Goal: Task Accomplishment & Management: Use online tool/utility

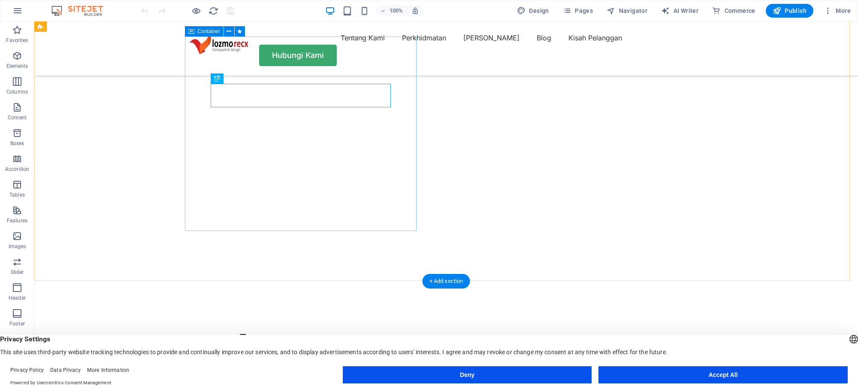
scroll to position [107, 0]
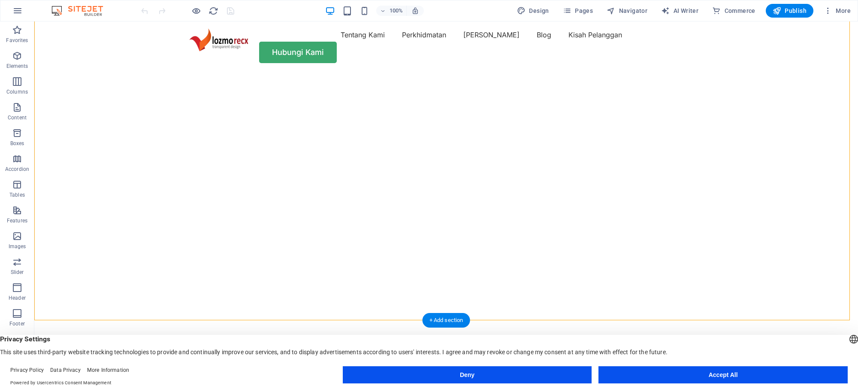
scroll to position [0, 0]
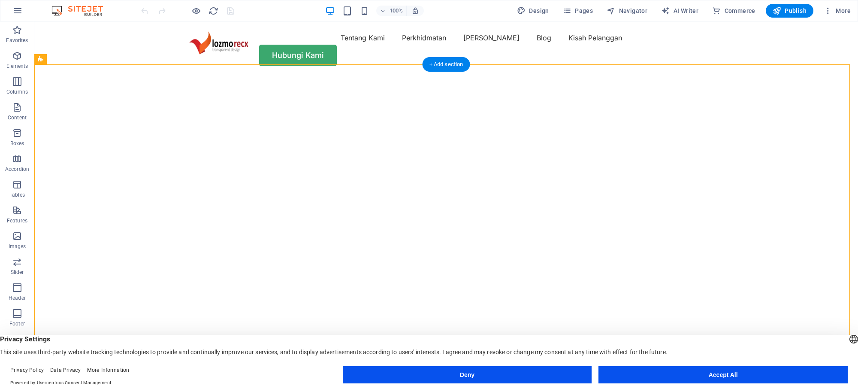
click at [548, 76] on img "1/2" at bounding box center [442, 76] width 816 height 0
select select "vh"
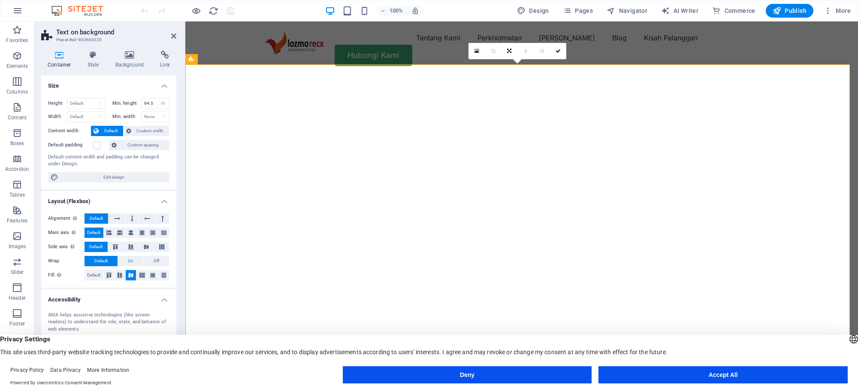
click at [234, 76] on img "1/2" at bounding box center [517, 76] width 665 height 0
click at [136, 56] on icon at bounding box center [130, 55] width 42 height 9
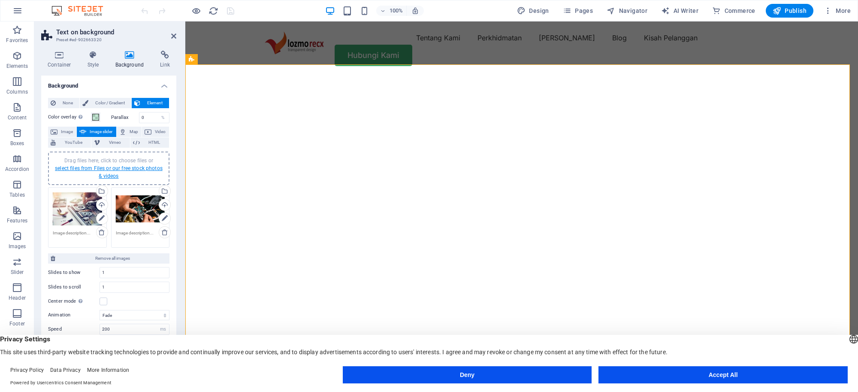
click at [101, 167] on link "select files from Files or our free stock photos & videos" at bounding box center [109, 172] width 108 height 14
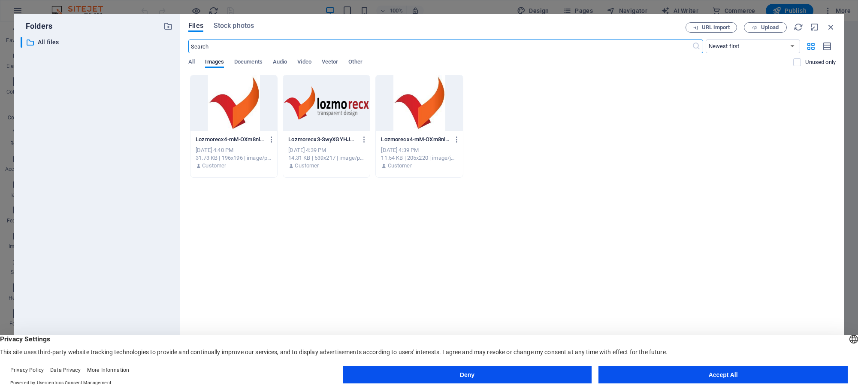
click at [333, 236] on div "Drop files here to upload them instantly Lozmorecx4-mM-OXm8nlEmhbd9gNRJlgQ-3n4c…" at bounding box center [511, 211] width 647 height 272
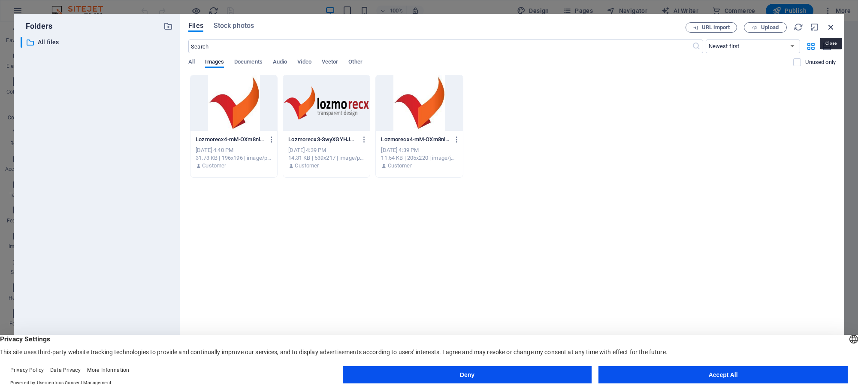
click at [829, 27] on icon "button" at bounding box center [830, 26] width 9 height 9
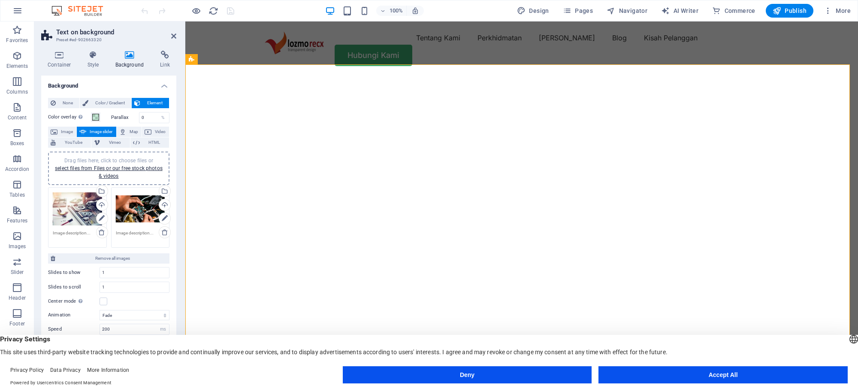
click at [138, 209] on div "Drag files here, click to choose files or select files from Files or our free s…" at bounding box center [140, 209] width 49 height 34
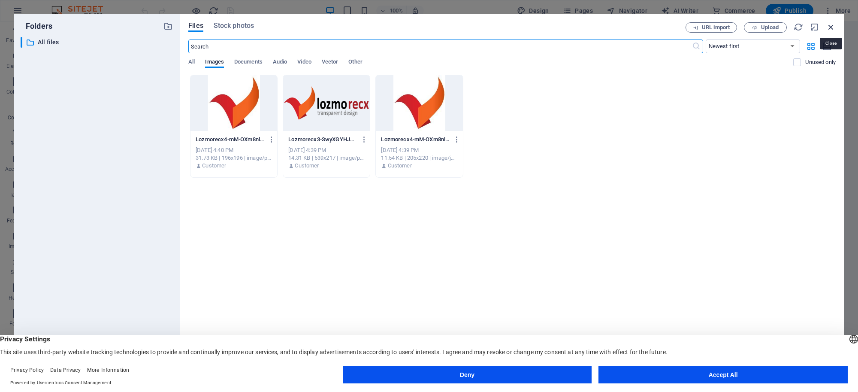
click at [829, 26] on icon "button" at bounding box center [830, 26] width 9 height 9
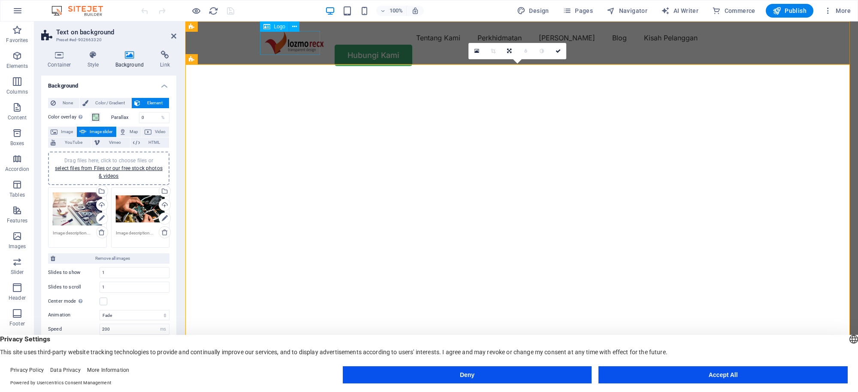
click at [293, 44] on div at bounding box center [294, 43] width 60 height 24
select select "px"
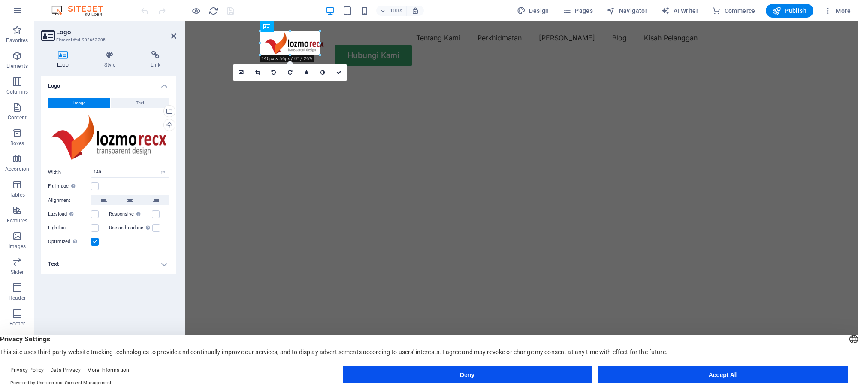
click at [94, 243] on label at bounding box center [95, 242] width 8 height 8
click at [0, 0] on input "Optimized Images are compressed to improve page speed." at bounding box center [0, 0] width 0 height 0
click at [235, 76] on img "1/2" at bounding box center [517, 76] width 665 height 0
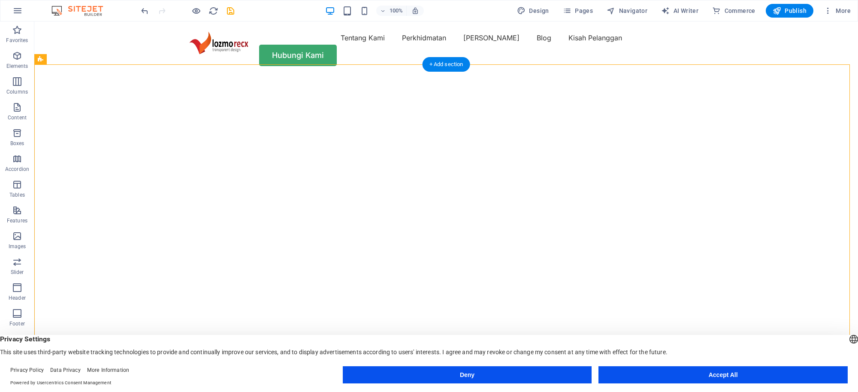
click at [610, 76] on img "1/2" at bounding box center [442, 76] width 816 height 0
select select "fade"
select select "ms"
select select "s"
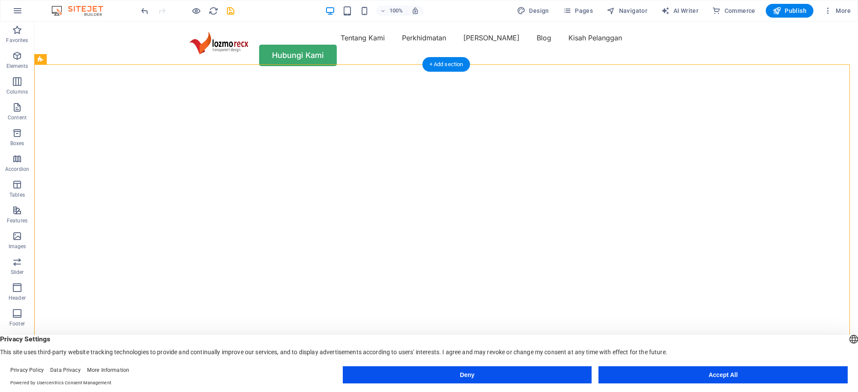
select select "progressive"
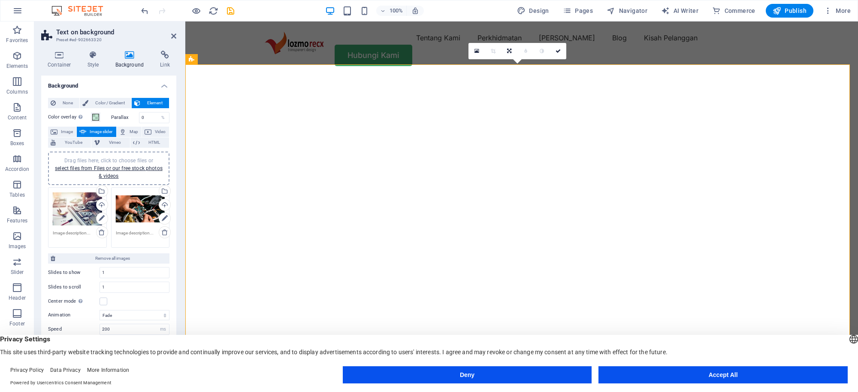
click at [315, 76] on img "1/2" at bounding box center [517, 76] width 665 height 0
click at [129, 212] on div "Drag files here, click to choose files or select files from Files or our free s…" at bounding box center [140, 209] width 49 height 34
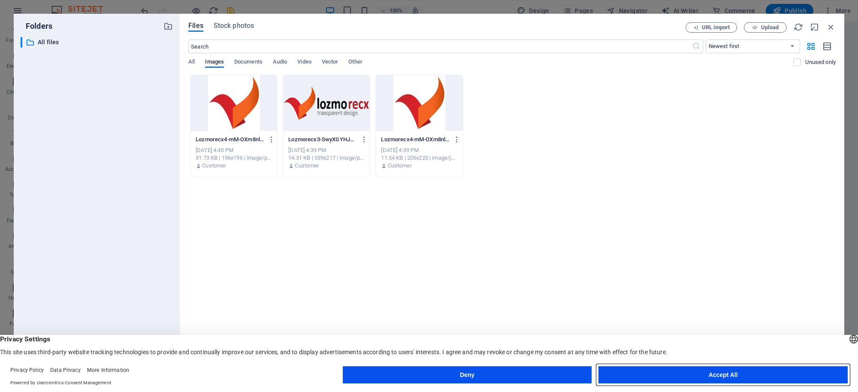
click at [714, 375] on button "Accept All" at bounding box center [723, 374] width 249 height 17
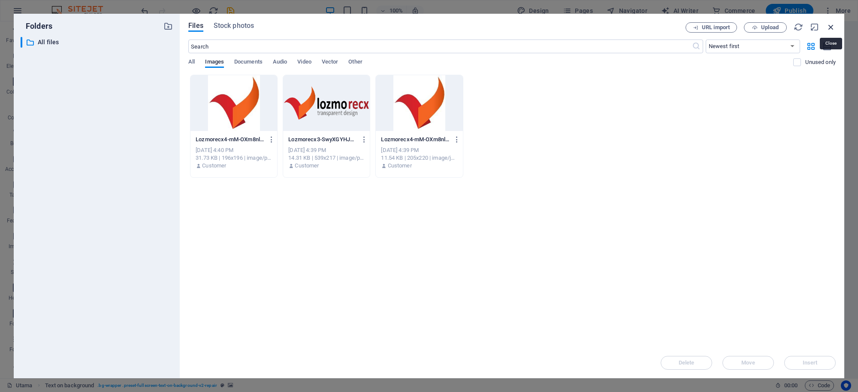
click at [830, 26] on icon "button" at bounding box center [830, 26] width 9 height 9
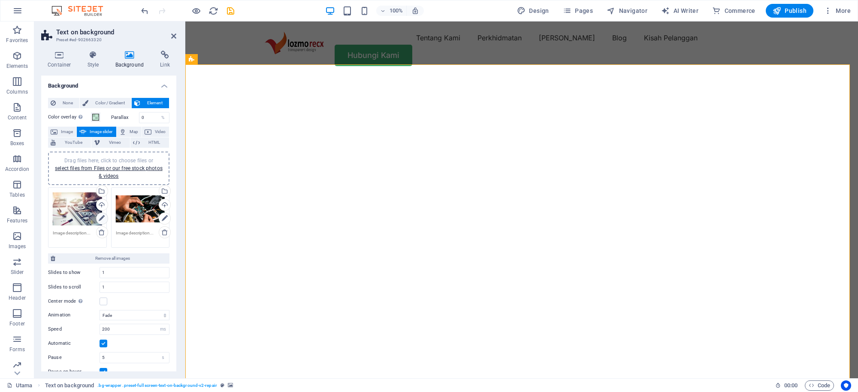
click at [101, 219] on icon at bounding box center [102, 218] width 6 height 10
click at [101, 215] on icon at bounding box center [102, 218] width 6 height 10
click at [64, 217] on div "Drag files here, click to choose files or select files from Files or our free s…" at bounding box center [77, 209] width 49 height 34
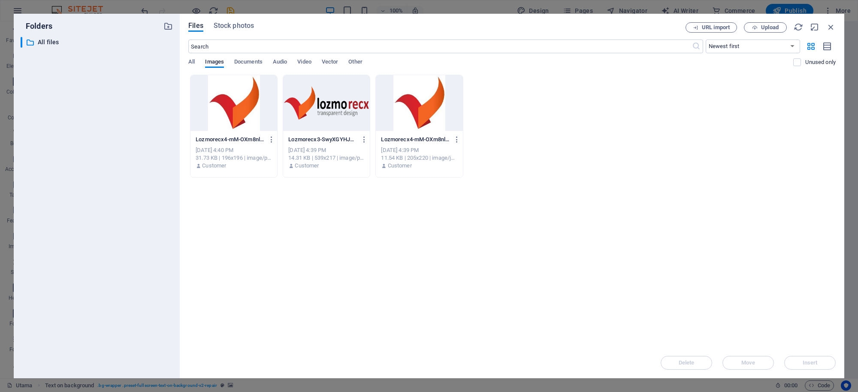
click at [48, 48] on div "​ All files All files" at bounding box center [97, 204] width 152 height 334
click at [49, 45] on p "All files" at bounding box center [97, 42] width 119 height 10
click at [242, 24] on span "Stock photos" at bounding box center [234, 26] width 40 height 10
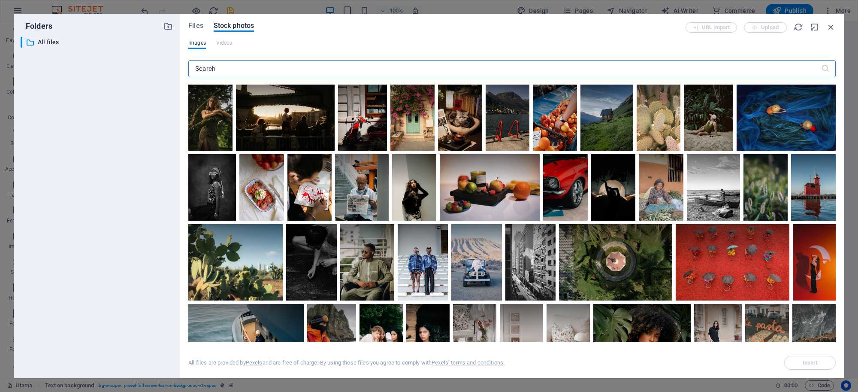
scroll to position [483, 0]
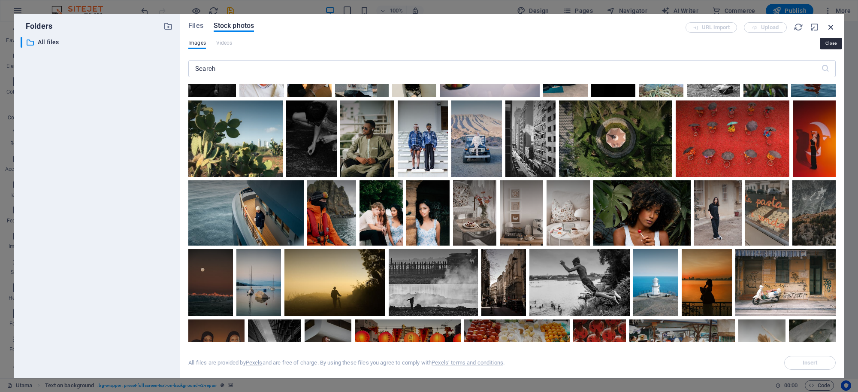
click at [832, 26] on icon "button" at bounding box center [830, 26] width 9 height 9
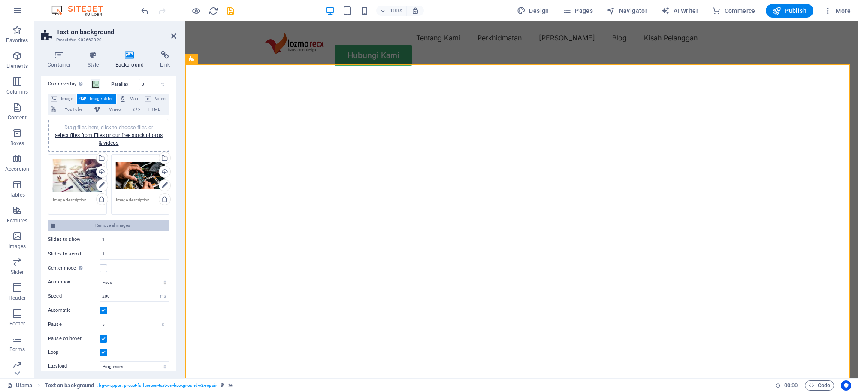
scroll to position [0, 0]
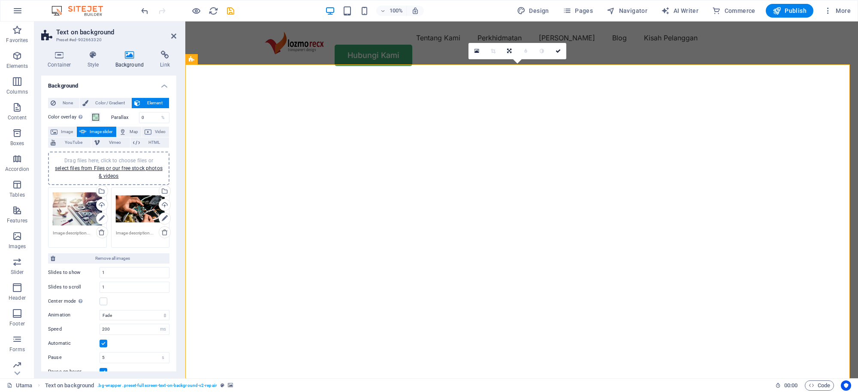
click at [231, 76] on img "1/2" at bounding box center [517, 76] width 665 height 0
click at [72, 199] on div "Drag files here, click to choose files or select files from Files or our free s…" at bounding box center [77, 209] width 49 height 34
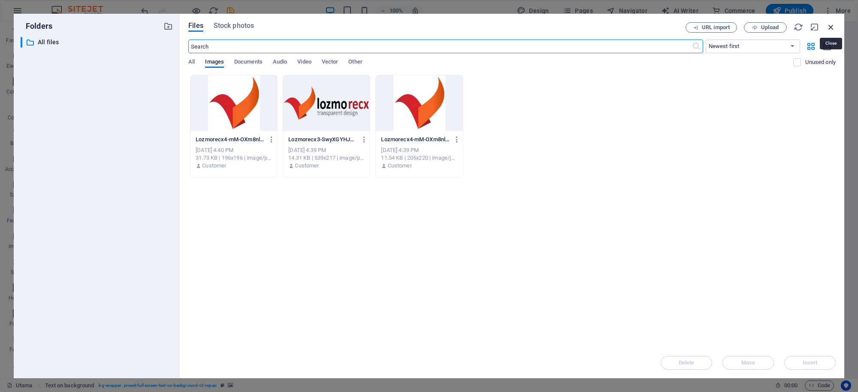
click at [832, 24] on icon "button" at bounding box center [830, 26] width 9 height 9
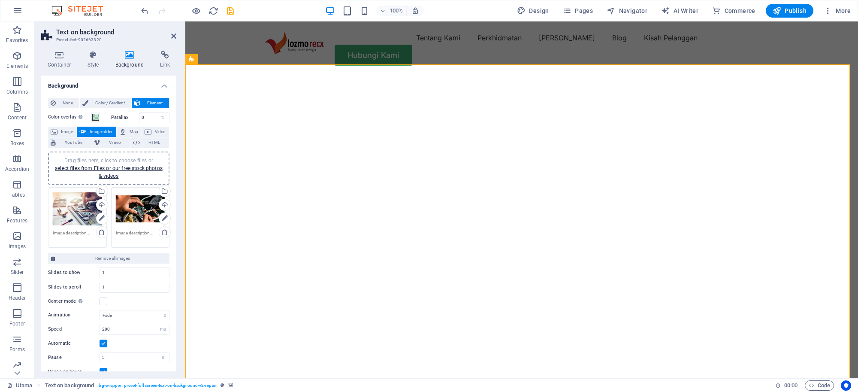
drag, startPoint x: 252, startPoint y: 227, endPoint x: 652, endPoint y: 219, distance: 400.0
click at [652, 76] on img "1/2" at bounding box center [517, 76] width 665 height 0
click at [576, 76] on img "1/2" at bounding box center [517, 76] width 665 height 0
click at [175, 39] on icon at bounding box center [173, 36] width 5 height 7
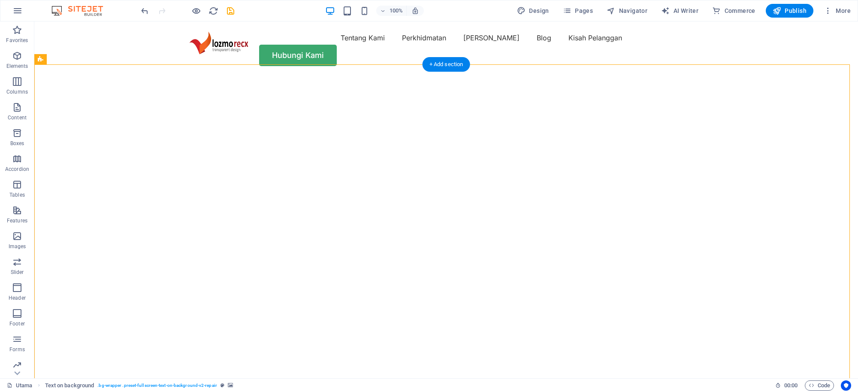
click at [241, 76] on img "1/2" at bounding box center [442, 76] width 816 height 0
select select "fade"
select select "ms"
select select "s"
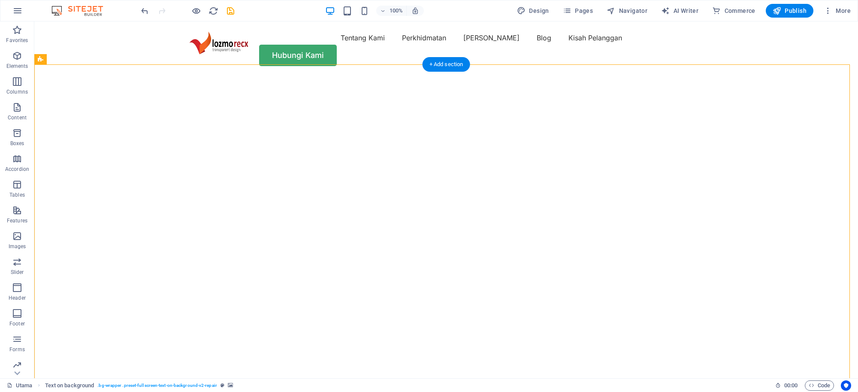
select select "progressive"
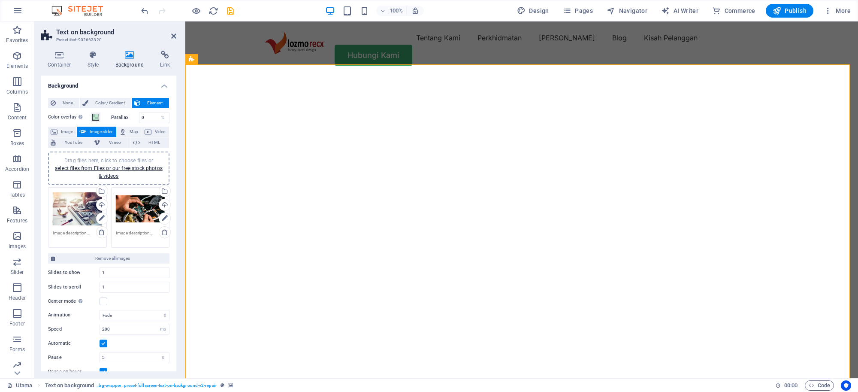
click at [104, 171] on div "Drag files here, click to choose files or select files from Files or our free s…" at bounding box center [108, 168] width 111 height 23
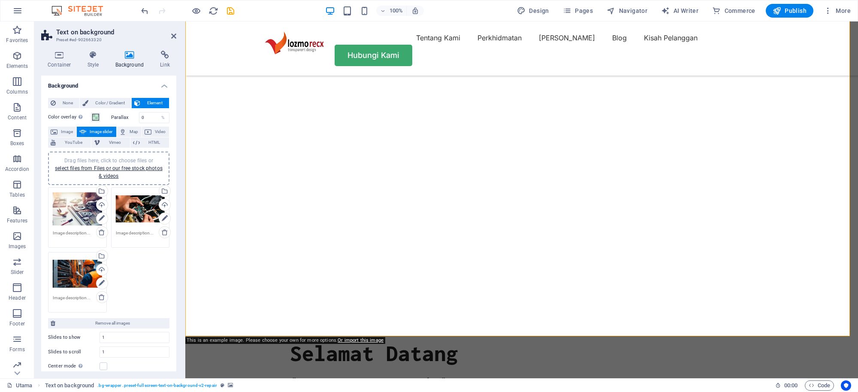
scroll to position [107, 0]
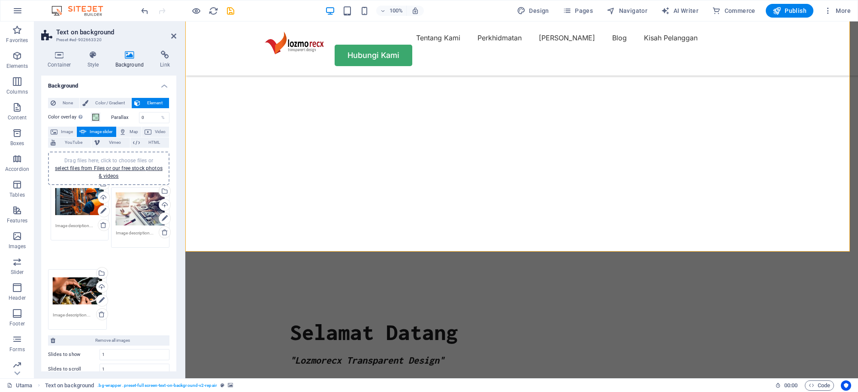
drag, startPoint x: 71, startPoint y: 271, endPoint x: 73, endPoint y: 199, distance: 72.1
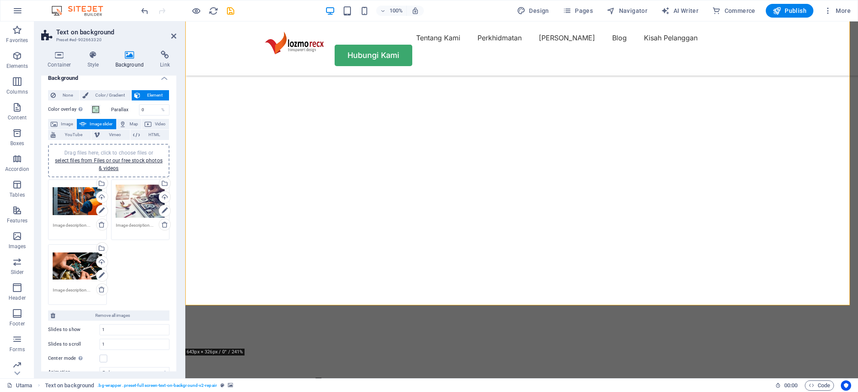
scroll to position [0, 0]
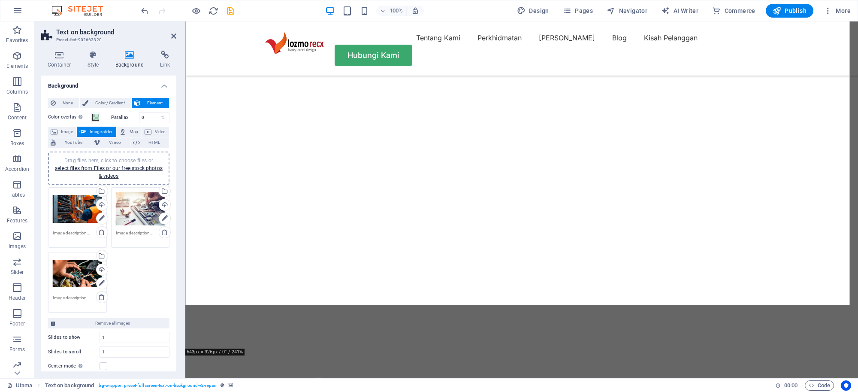
click at [118, 118] on label "Parallax" at bounding box center [125, 117] width 28 height 5
click at [140, 117] on input "0" at bounding box center [154, 117] width 30 height 10
click at [151, 116] on input "0" at bounding box center [154, 117] width 30 height 10
type input "5"
type input "7"
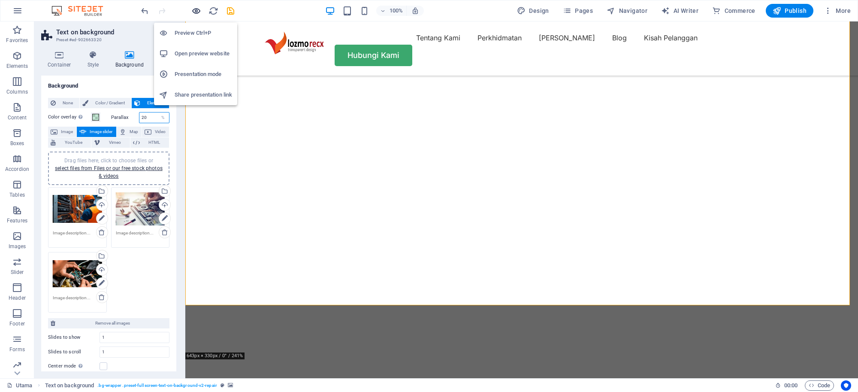
type input "20"
click at [194, 9] on icon "button" at bounding box center [196, 11] width 10 height 10
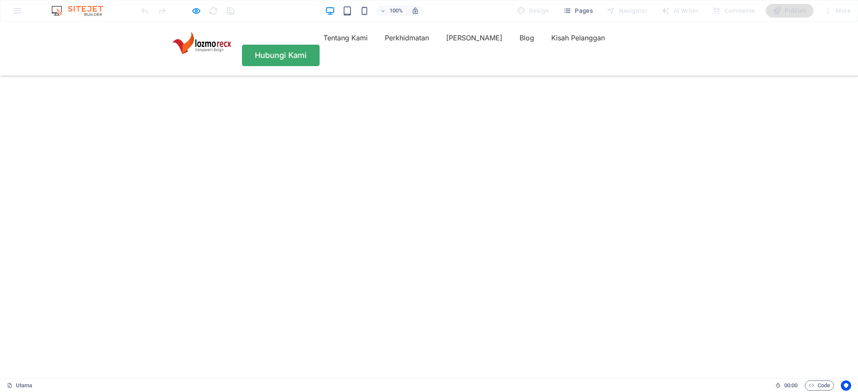
scroll to position [54, 0]
click at [196, 12] on icon "button" at bounding box center [196, 11] width 10 height 10
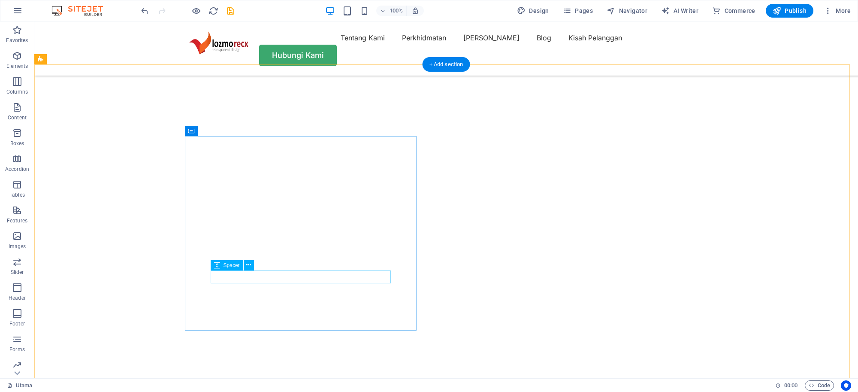
scroll to position [0, 0]
click at [473, 76] on img "1/3" at bounding box center [442, 76] width 816 height 0
select select "fade"
select select "ms"
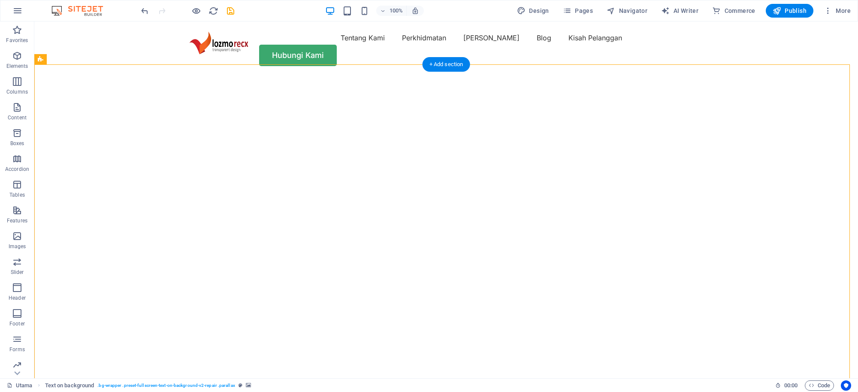
select select "s"
select select "progressive"
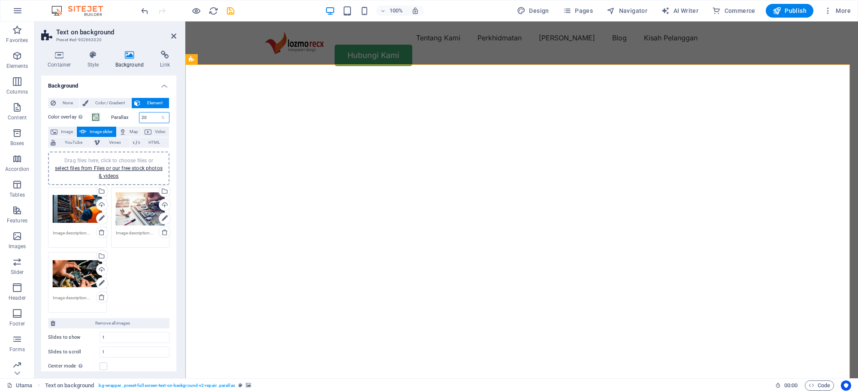
drag, startPoint x: 145, startPoint y: 115, endPoint x: 91, endPoint y: 125, distance: 54.1
click at [91, 125] on div "Color overlay Places an overlay over the background to colorize it Parallax 20 …" at bounding box center [108, 303] width 121 height 388
type input "9"
type input "2"
type input "1"
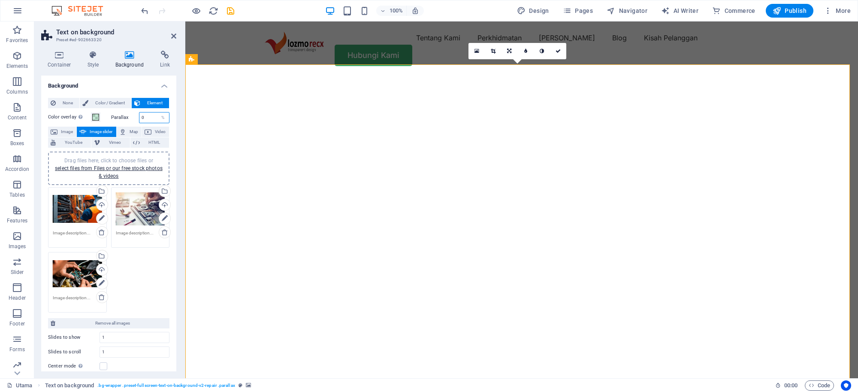
type input "0"
click at [581, 76] on img "1/3" at bounding box center [517, 76] width 665 height 0
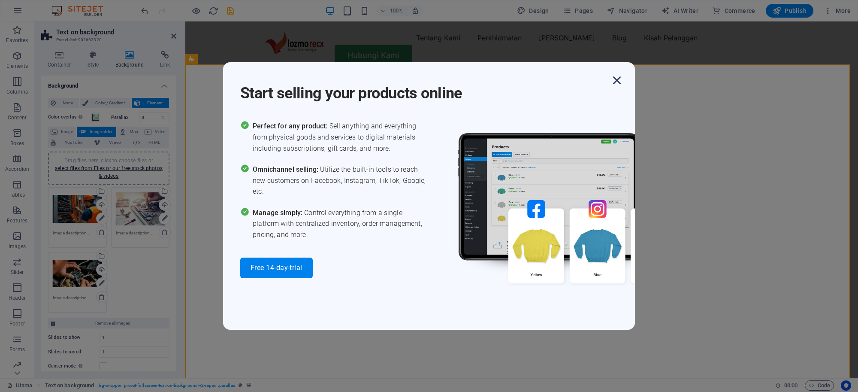
click at [615, 80] on icon "button" at bounding box center [616, 80] width 15 height 15
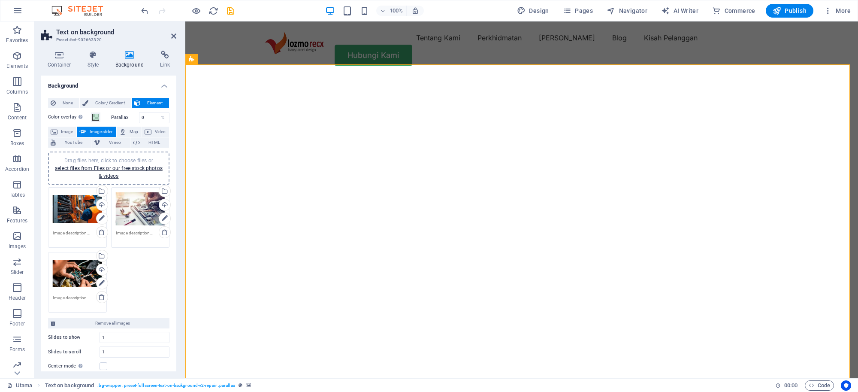
click at [97, 171] on div "Drag files here, click to choose files or select files from Files or our free s…" at bounding box center [108, 168] width 111 height 23
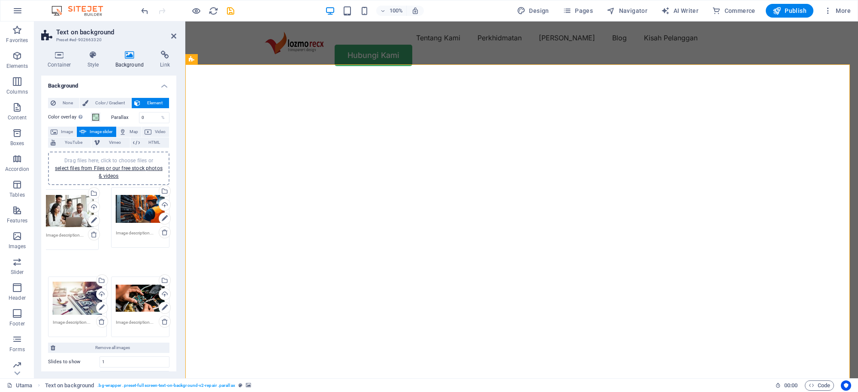
drag, startPoint x: 134, startPoint y: 278, endPoint x: 65, endPoint y: 215, distance: 93.3
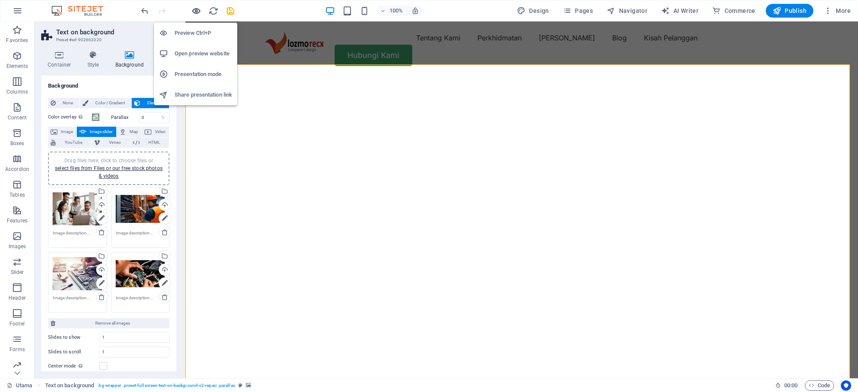
click at [196, 9] on icon "button" at bounding box center [196, 11] width 10 height 10
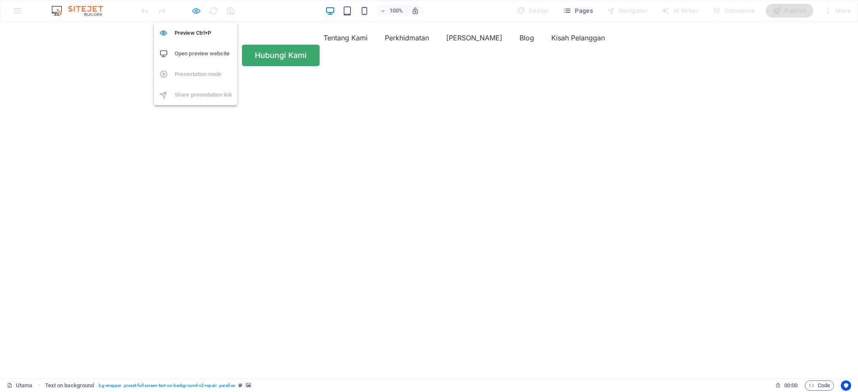
click at [194, 15] on icon "button" at bounding box center [196, 11] width 10 height 10
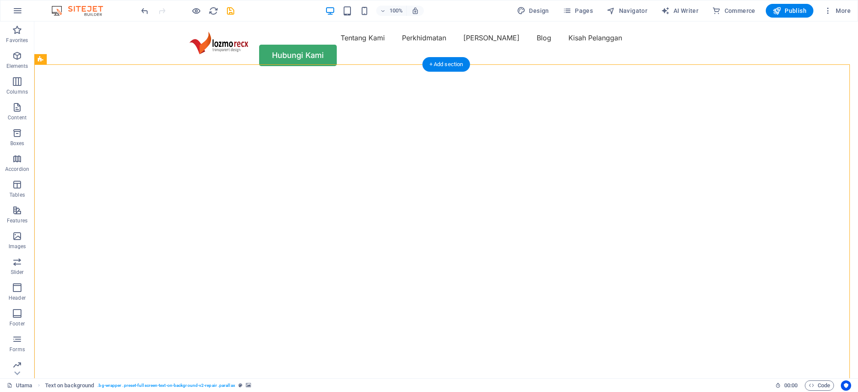
select select "fade"
select select "ms"
select select "s"
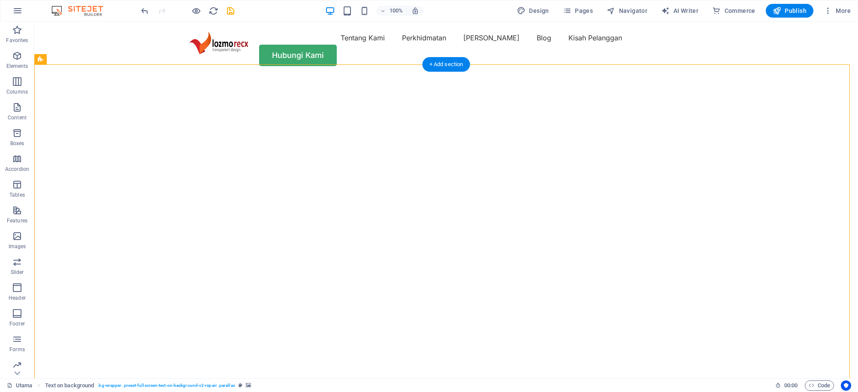
select select "progressive"
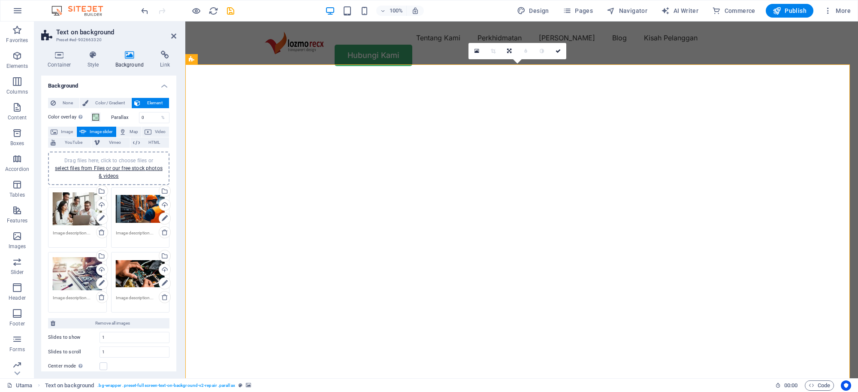
drag, startPoint x: 146, startPoint y: 119, endPoint x: -32, endPoint y: 133, distance: 178.2
click at [0, 133] on html "lozmorecx Utama Favorites Elements Columns Content Boxes Accordion Tables Featu…" at bounding box center [429, 196] width 858 height 392
type input "3"
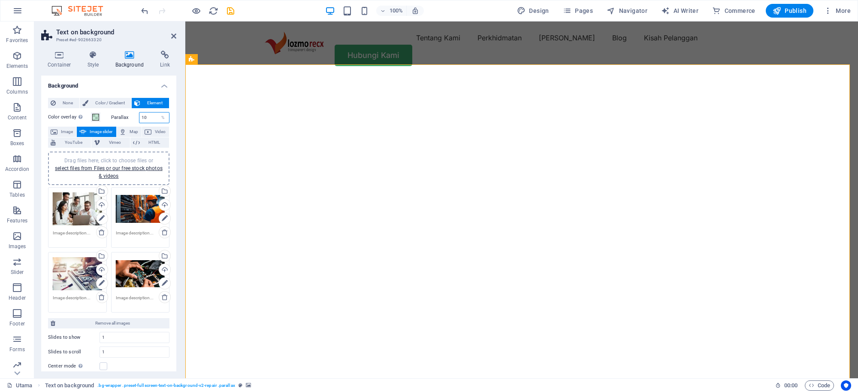
type input "1"
drag, startPoint x: 151, startPoint y: 117, endPoint x: 112, endPoint y: 119, distance: 39.1
click at [112, 119] on div "Parallax 100 %" at bounding box center [140, 117] width 59 height 11
click at [159, 117] on div "%" at bounding box center [163, 117] width 12 height 10
click at [162, 119] on div "%" at bounding box center [163, 117] width 12 height 10
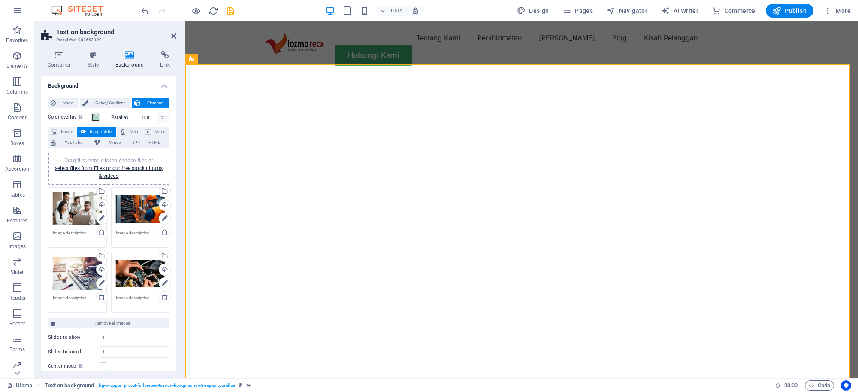
click at [163, 121] on div "%" at bounding box center [163, 117] width 12 height 10
click at [163, 118] on div "%" at bounding box center [163, 117] width 12 height 10
click at [163, 117] on div "%" at bounding box center [163, 117] width 12 height 10
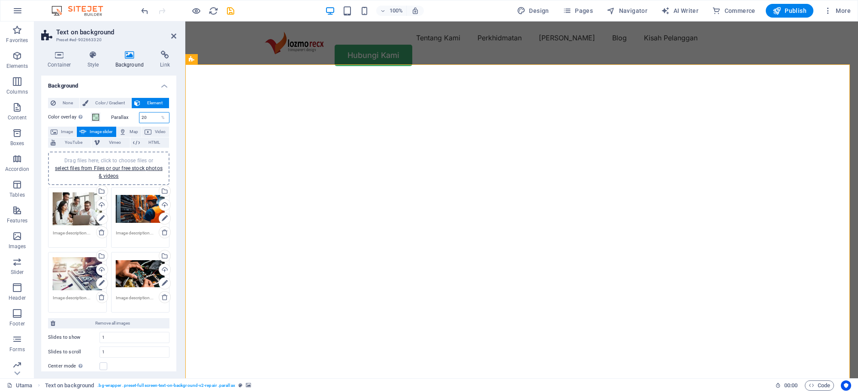
click at [74, 212] on div "Drag files here, click to choose files or select files from Files or our free s…" at bounding box center [77, 209] width 49 height 34
type input "20"
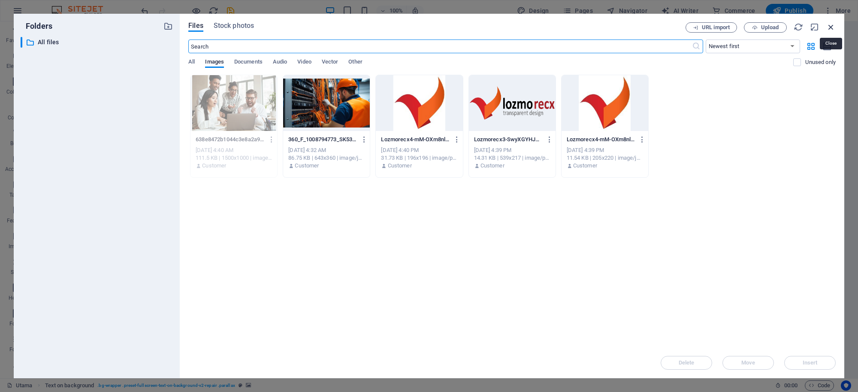
click at [833, 29] on icon "button" at bounding box center [830, 26] width 9 height 9
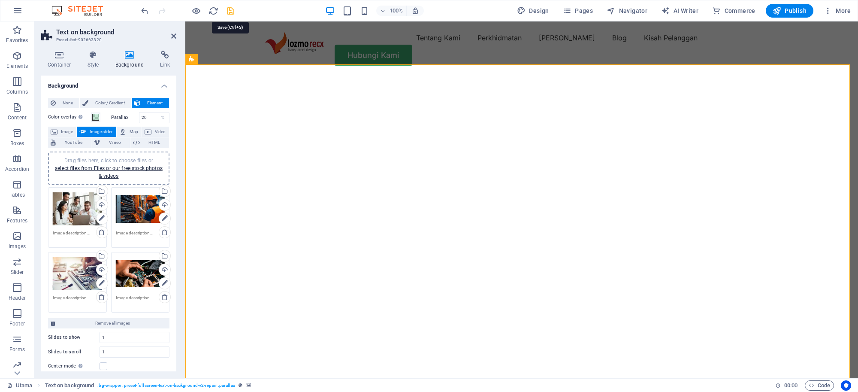
click at [229, 12] on icon "save" at bounding box center [231, 11] width 10 height 10
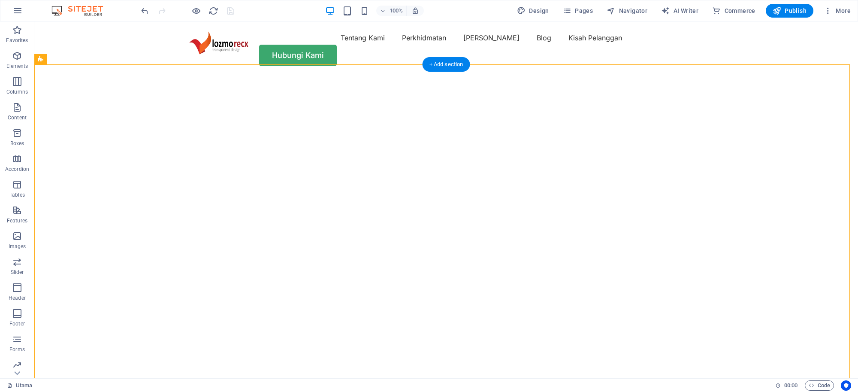
select select "fade"
select select "ms"
select select "s"
select select "progressive"
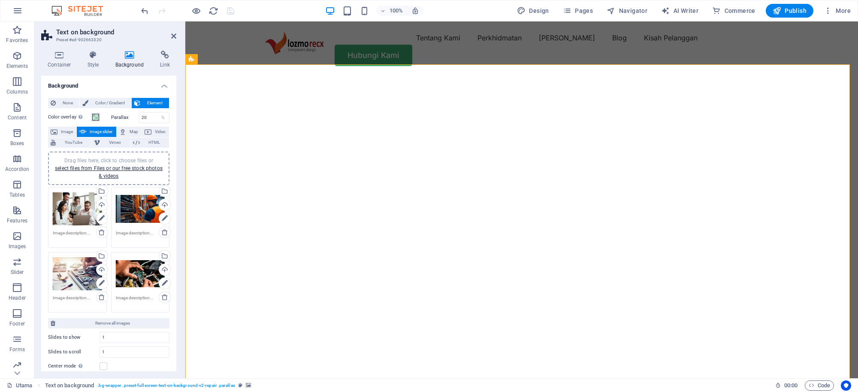
click at [66, 271] on div "Drag files here, click to choose files or select files from Files or our free s…" at bounding box center [77, 274] width 49 height 34
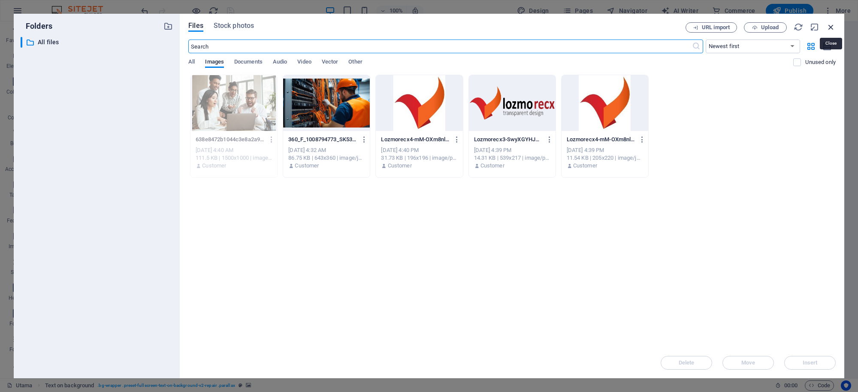
click at [829, 26] on icon "button" at bounding box center [830, 26] width 9 height 9
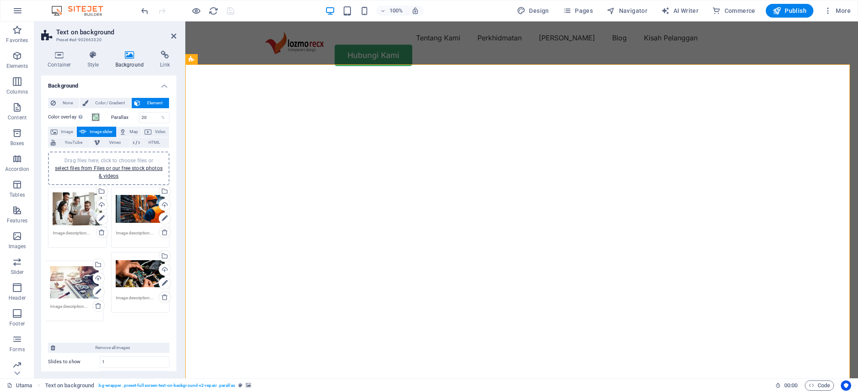
drag, startPoint x: 69, startPoint y: 283, endPoint x: 67, endPoint y: 292, distance: 9.0
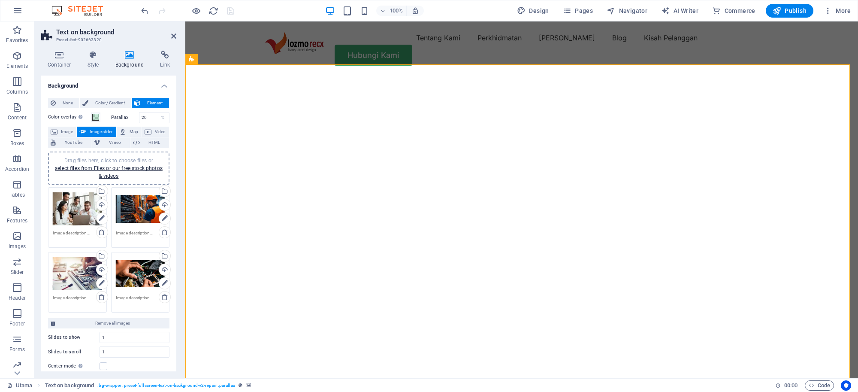
click at [140, 275] on div "Drag files here, click to choose files or select files from Files or our free s…" at bounding box center [140, 274] width 49 height 34
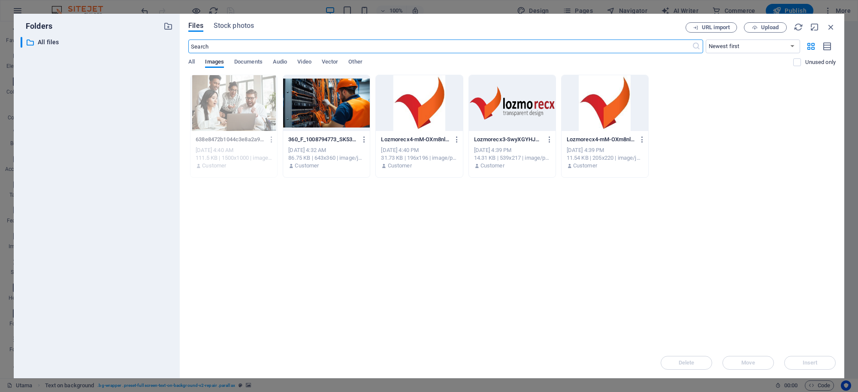
click at [72, 212] on div "​ All files All files" at bounding box center [97, 204] width 152 height 334
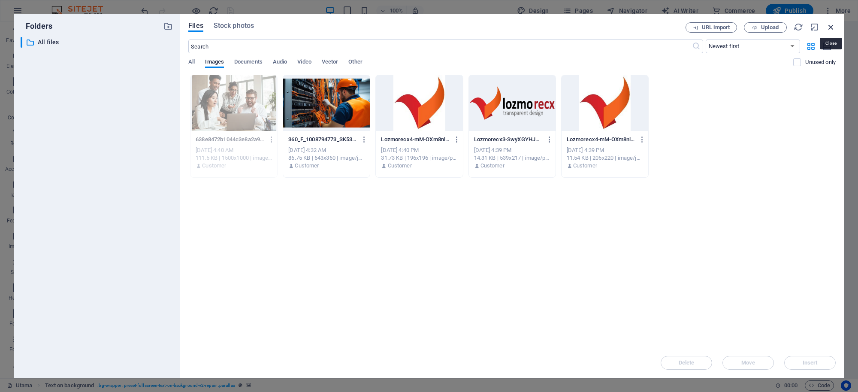
drag, startPoint x: 829, startPoint y: 25, endPoint x: 601, endPoint y: 13, distance: 228.2
click at [829, 25] on icon "button" at bounding box center [830, 26] width 9 height 9
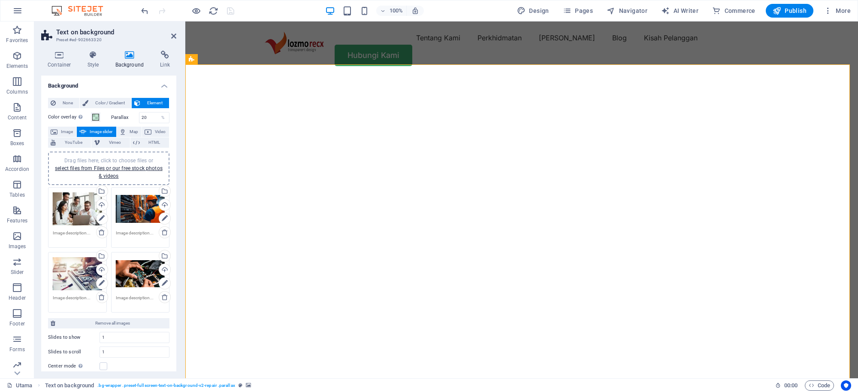
click at [81, 209] on div "Drag files here, click to choose files or select files from Files or our free s…" at bounding box center [77, 209] width 49 height 34
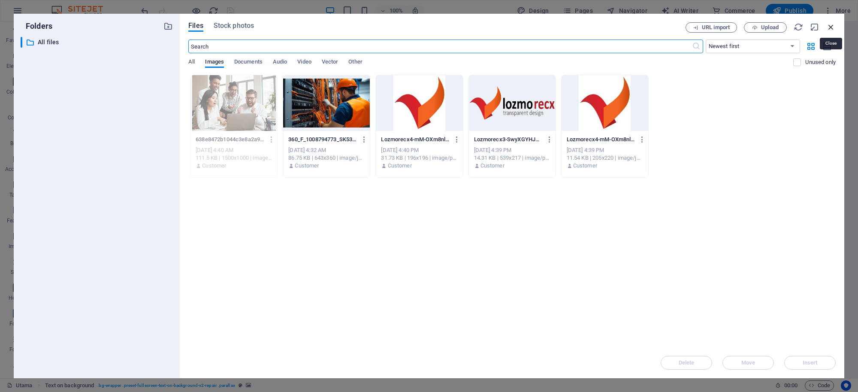
click at [827, 24] on icon "button" at bounding box center [830, 26] width 9 height 9
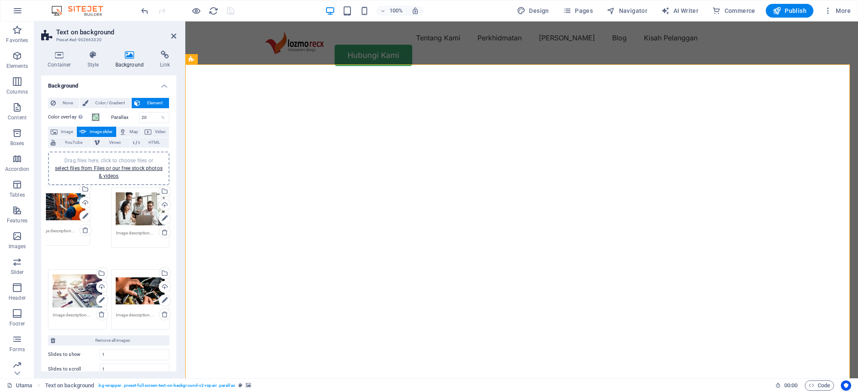
drag, startPoint x: 145, startPoint y: 206, endPoint x: 67, endPoint y: 204, distance: 77.7
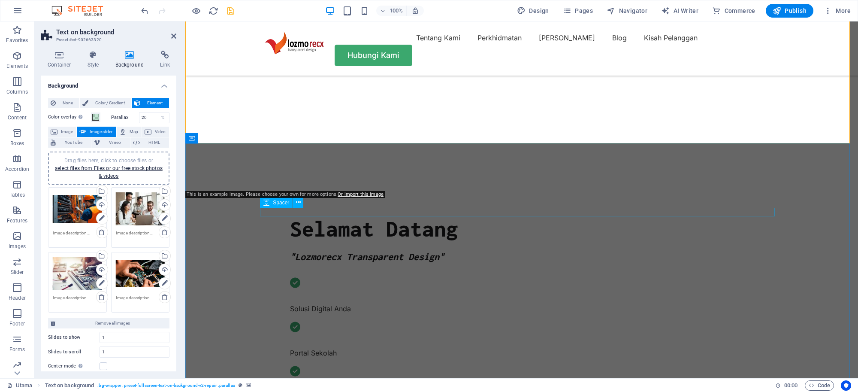
scroll to position [322, 0]
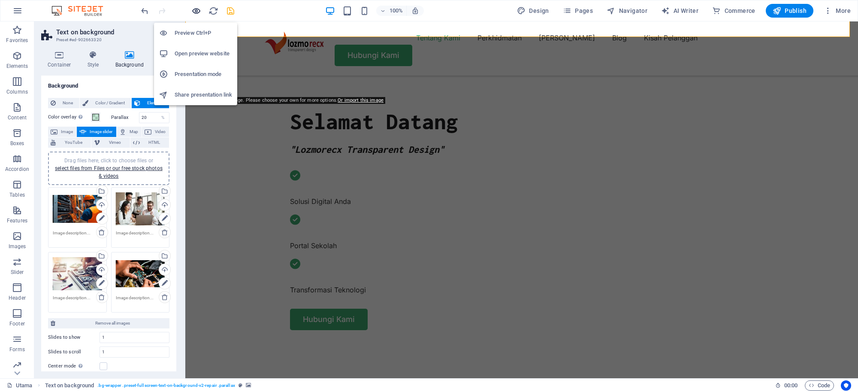
click at [194, 11] on icon "button" at bounding box center [196, 11] width 10 height 10
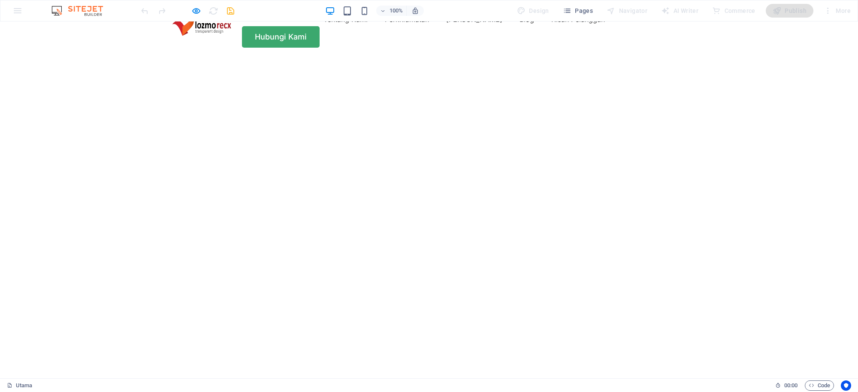
scroll to position [0, 0]
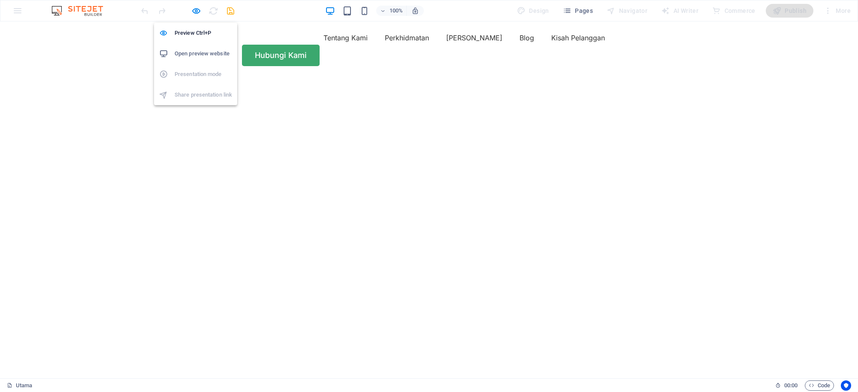
drag, startPoint x: 198, startPoint y: 9, endPoint x: 187, endPoint y: 20, distance: 15.8
click at [198, 9] on icon "button" at bounding box center [196, 11] width 10 height 10
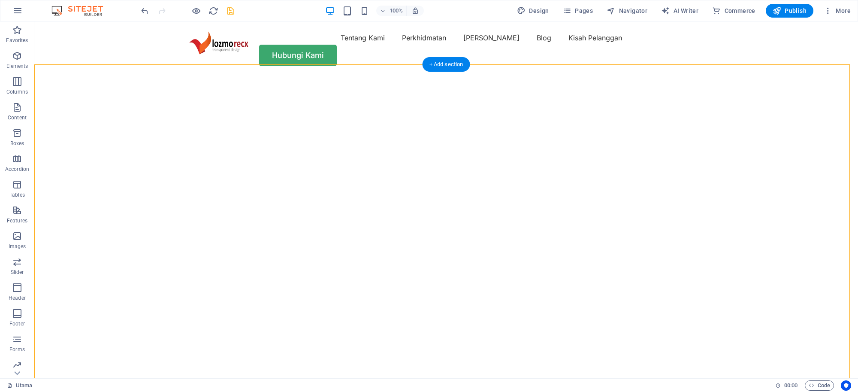
select select "fade"
select select "ms"
select select "s"
select select "progressive"
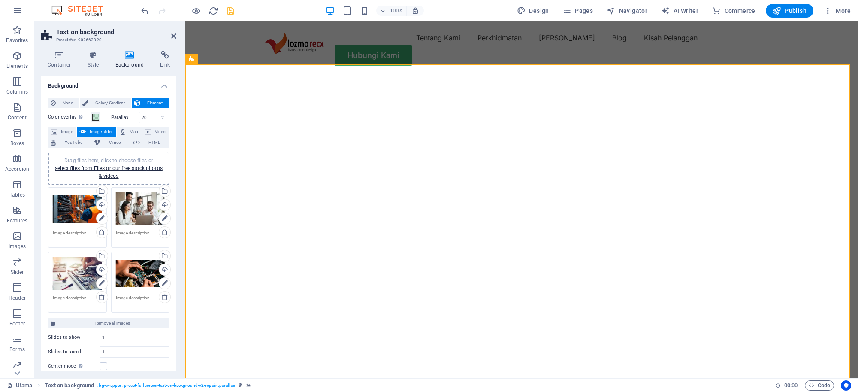
click at [103, 129] on span "Image slider" at bounding box center [101, 132] width 24 height 10
click at [61, 129] on span "Image" at bounding box center [67, 132] width 14 height 10
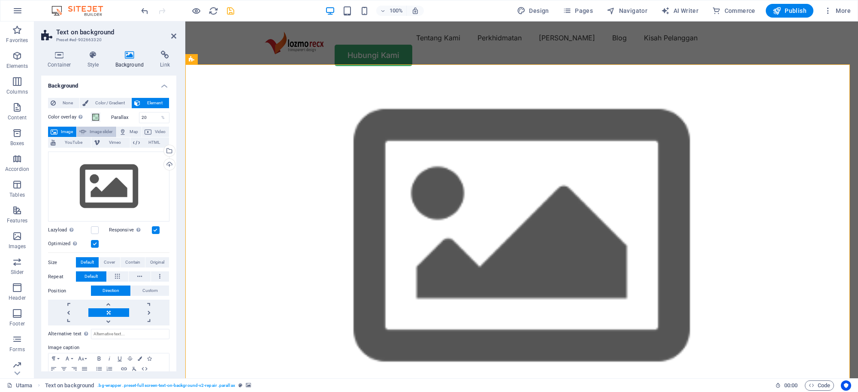
click at [103, 132] on span "Image slider" at bounding box center [101, 132] width 24 height 10
select select "ms"
select select "s"
select select "progressive"
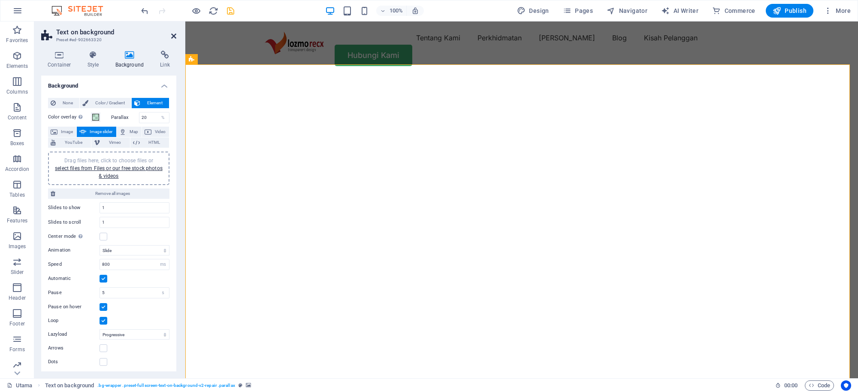
click at [172, 35] on icon at bounding box center [173, 36] width 5 height 7
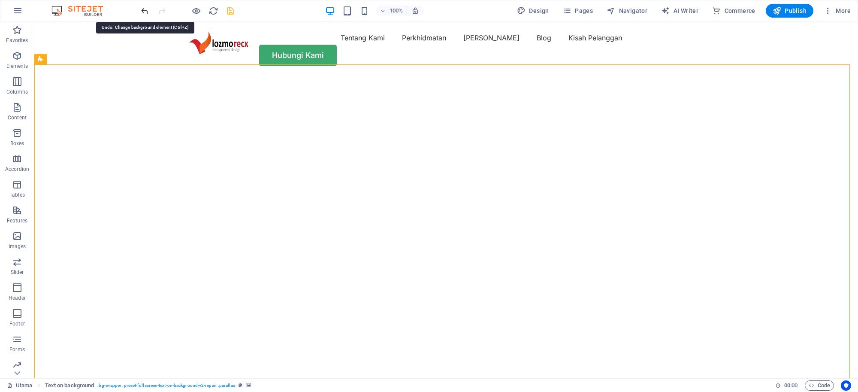
click at [142, 9] on icon "undo" at bounding box center [145, 11] width 10 height 10
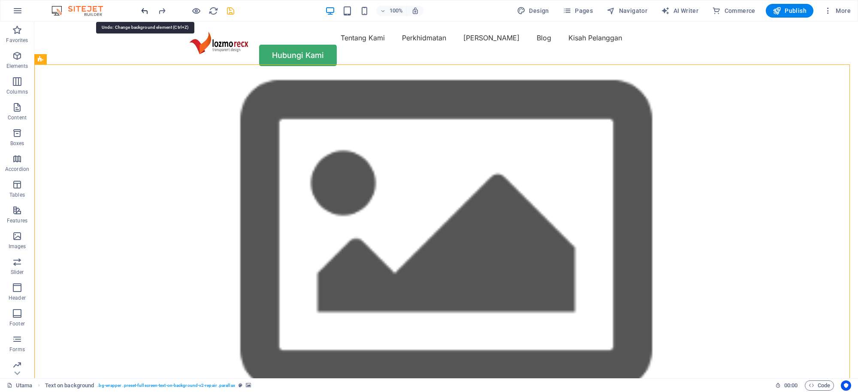
click at [142, 9] on icon "undo" at bounding box center [145, 11] width 10 height 10
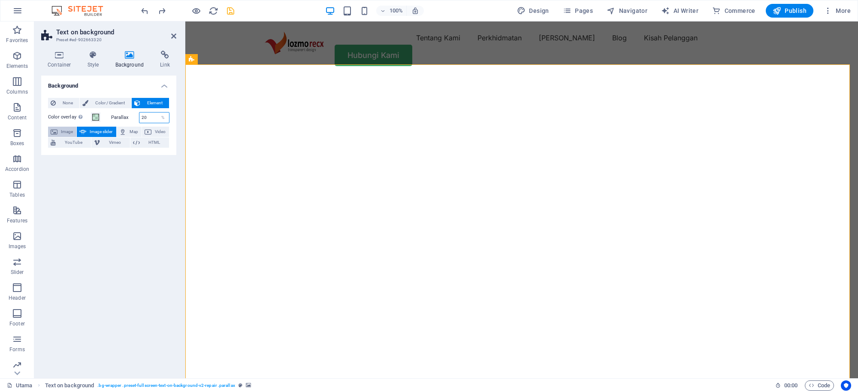
drag, startPoint x: 147, startPoint y: 116, endPoint x: 59, endPoint y: 128, distance: 88.7
click at [59, 128] on div "Color overlay Places an overlay over the background to colorize it Parallax 20 …" at bounding box center [108, 128] width 121 height 39
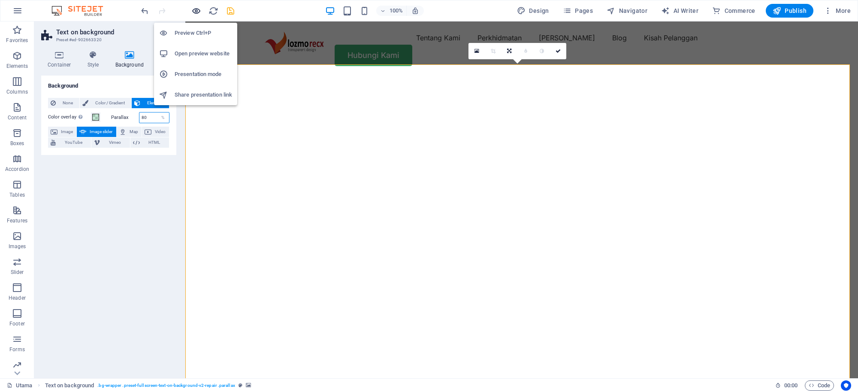
type input "80"
drag, startPoint x: 192, startPoint y: 9, endPoint x: 338, endPoint y: 45, distance: 150.2
click at [192, 9] on icon "button" at bounding box center [196, 11] width 10 height 10
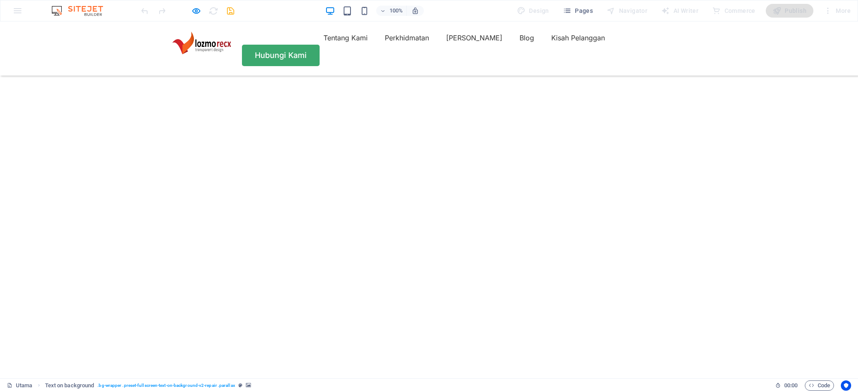
scroll to position [54, 0]
click at [196, 11] on icon "button" at bounding box center [196, 11] width 10 height 10
